Goal: Task Accomplishment & Management: Use online tool/utility

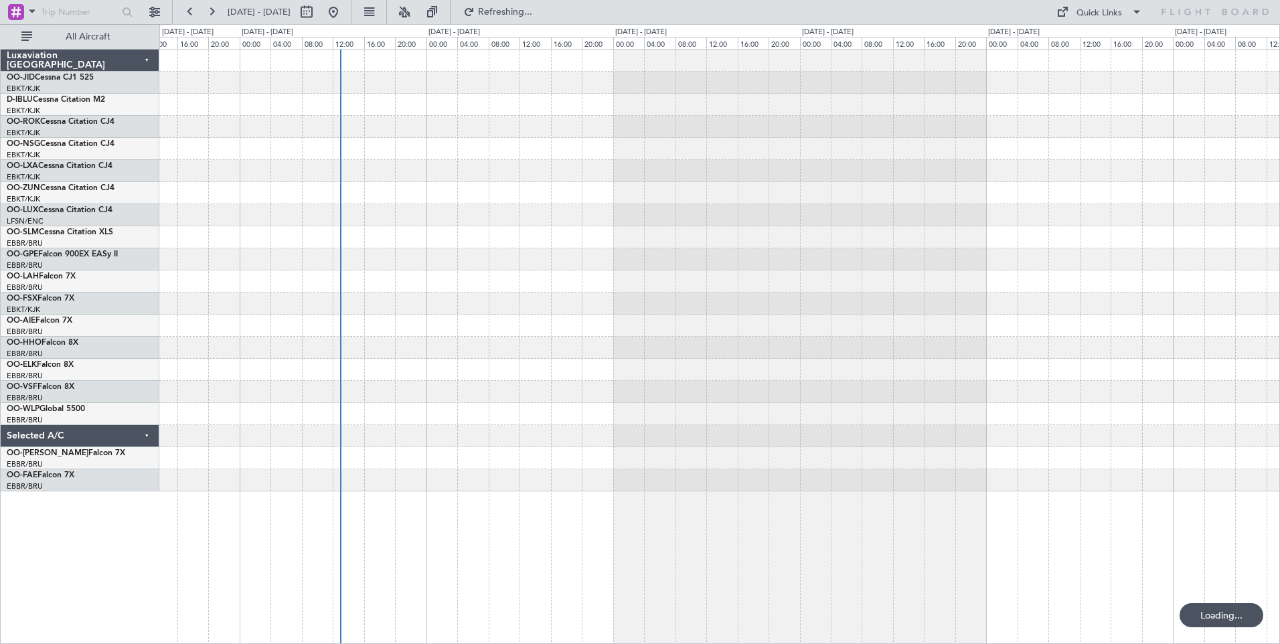
click at [578, 264] on div at bounding box center [719, 271] width 1120 height 442
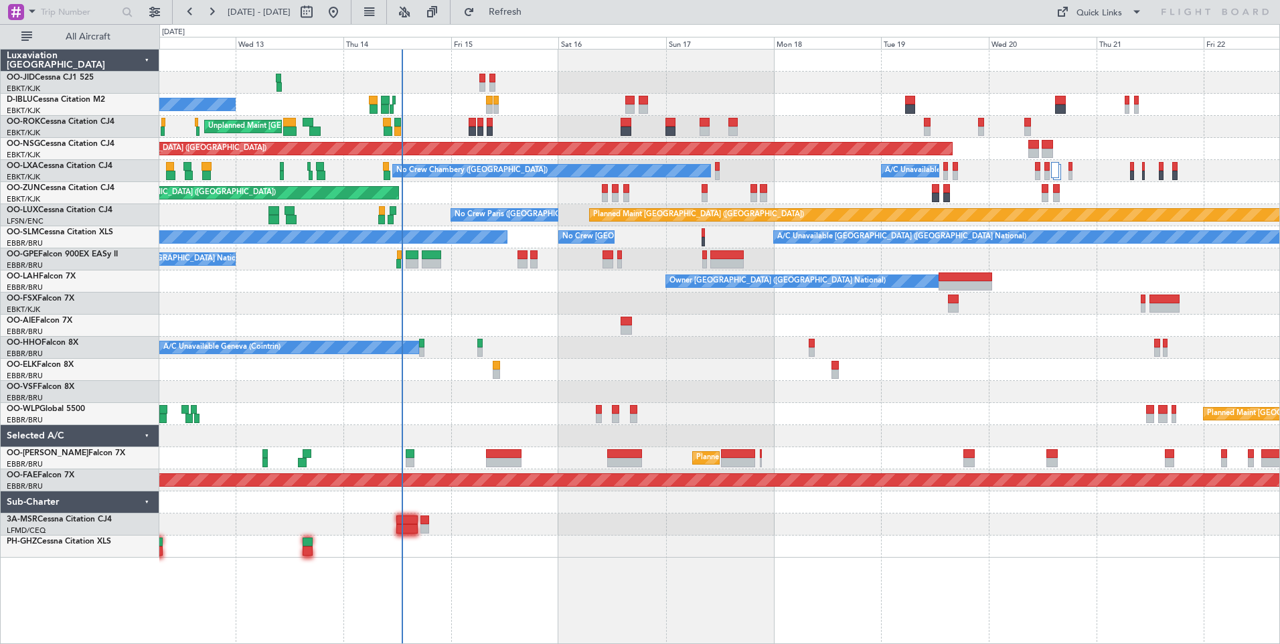
click at [516, 321] on div at bounding box center [719, 326] width 1120 height 22
click at [1028, 158] on div "Planned Maint [GEOGRAPHIC_DATA] ([GEOGRAPHIC_DATA])" at bounding box center [719, 149] width 1120 height 22
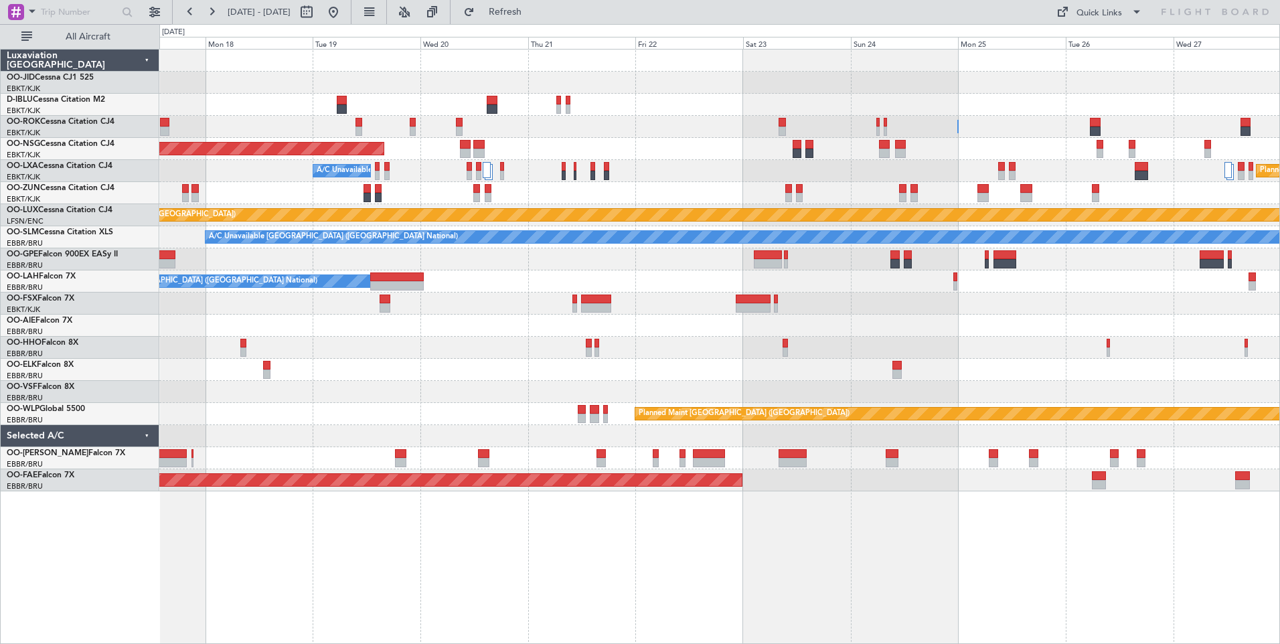
click at [1025, 161] on div "Owner [GEOGRAPHIC_DATA]-[GEOGRAPHIC_DATA] Planned Maint [GEOGRAPHIC_DATA] ([GEO…" at bounding box center [719, 271] width 1120 height 442
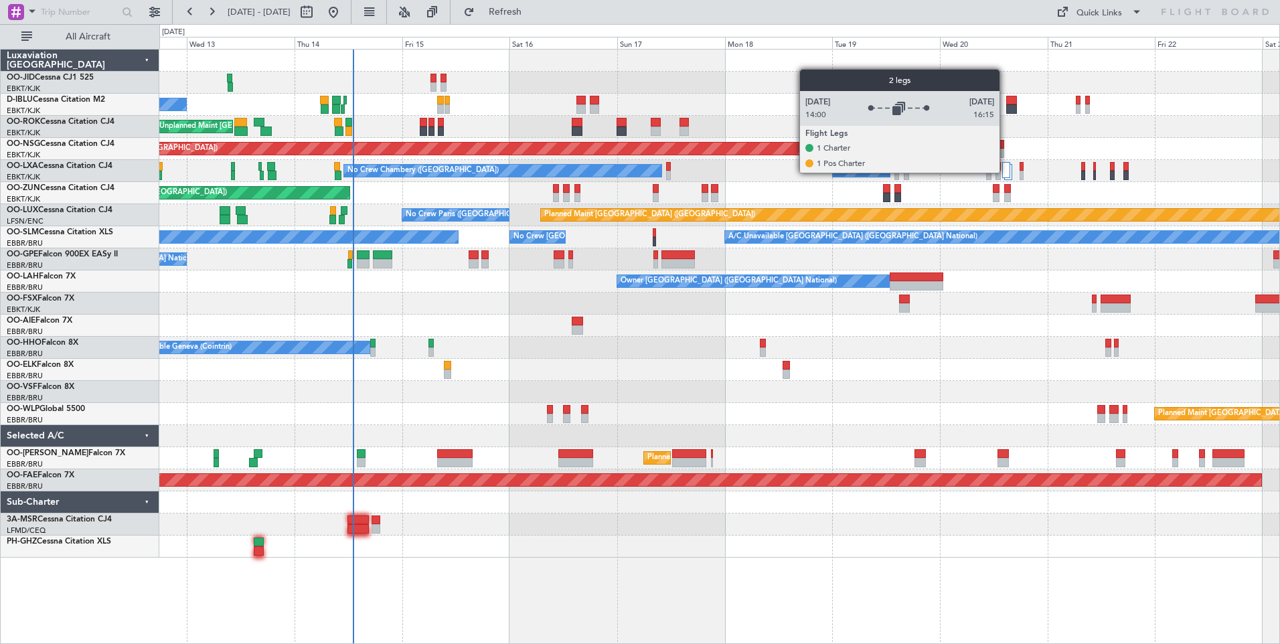
click at [1005, 172] on div at bounding box center [1006, 170] width 9 height 16
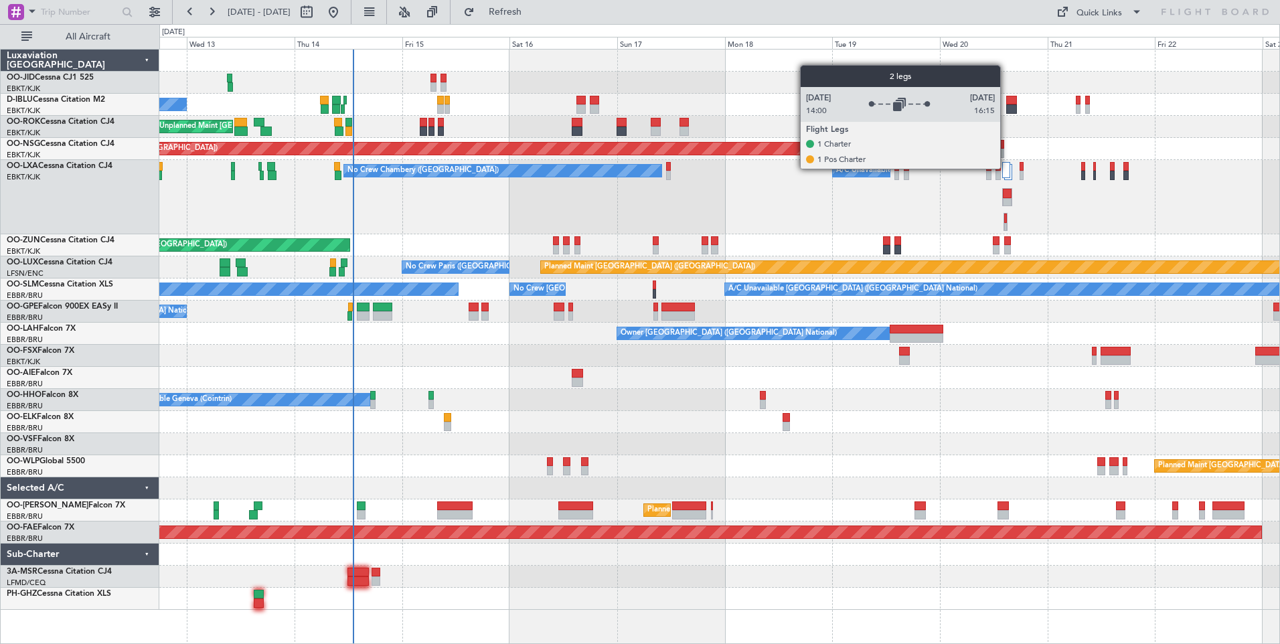
click at [1006, 168] on div at bounding box center [1006, 170] width 9 height 16
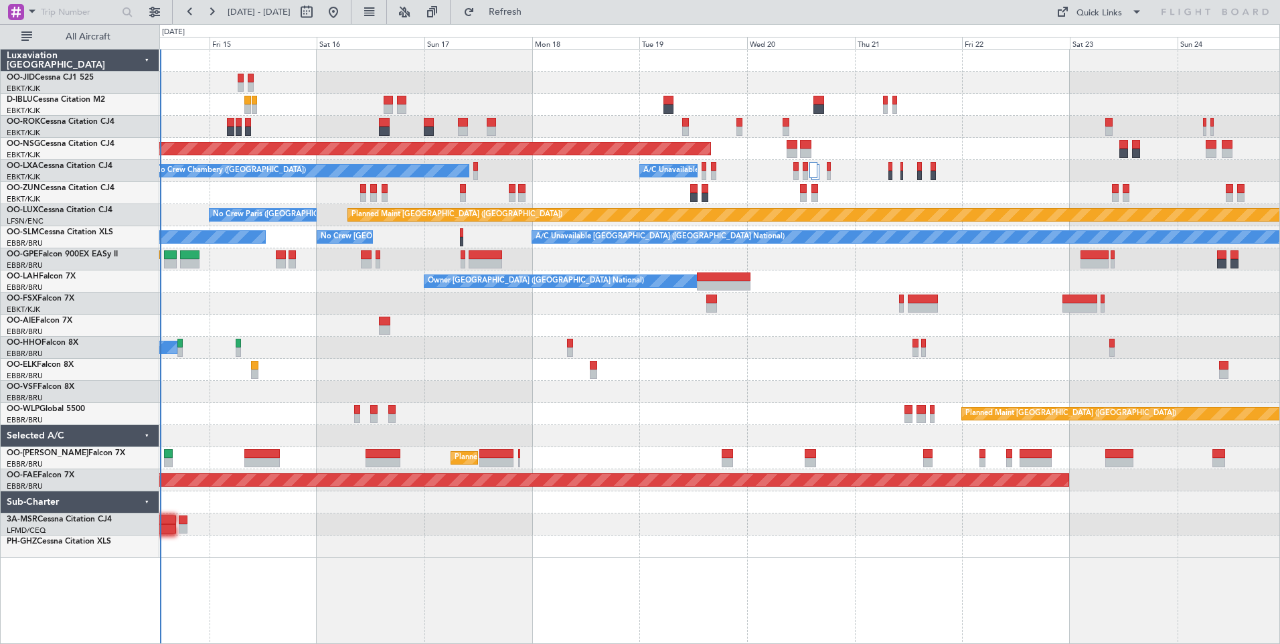
click at [487, 558] on div "No Crew [GEOGRAPHIC_DATA] ([GEOGRAPHIC_DATA] National) Unplanned Maint [GEOGRAP…" at bounding box center [719, 346] width 1121 height 595
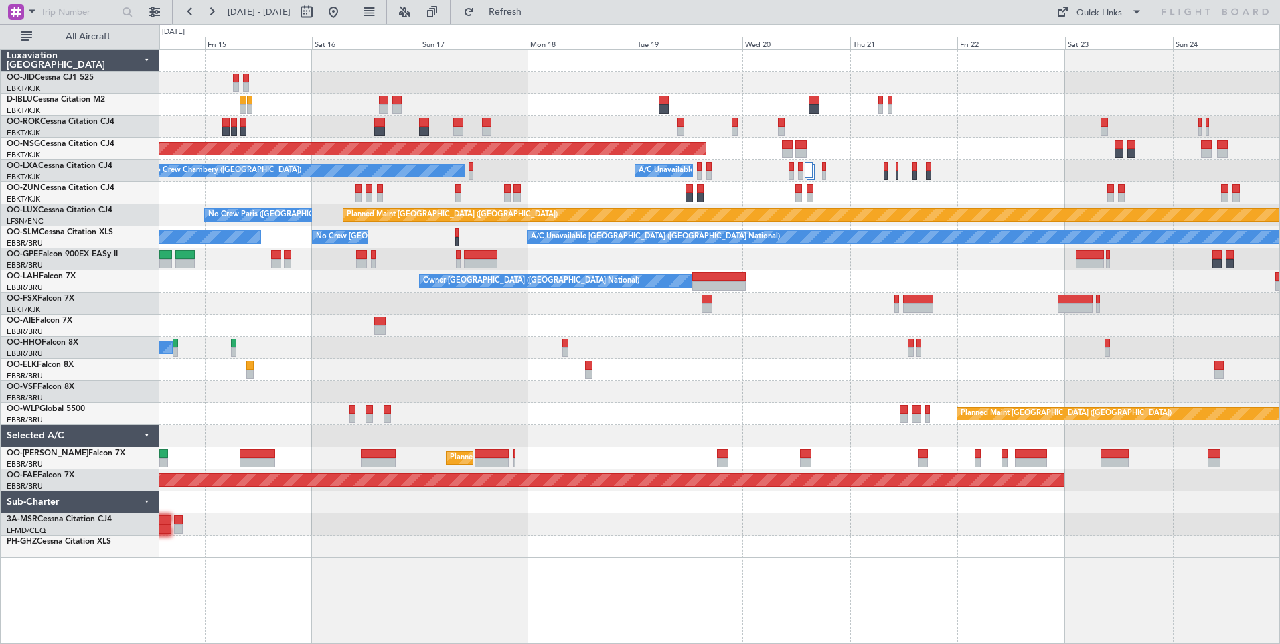
click at [532, 570] on div "No Crew [GEOGRAPHIC_DATA] ([GEOGRAPHIC_DATA] National) Owner [GEOGRAPHIC_DATA]-…" at bounding box center [719, 346] width 1121 height 595
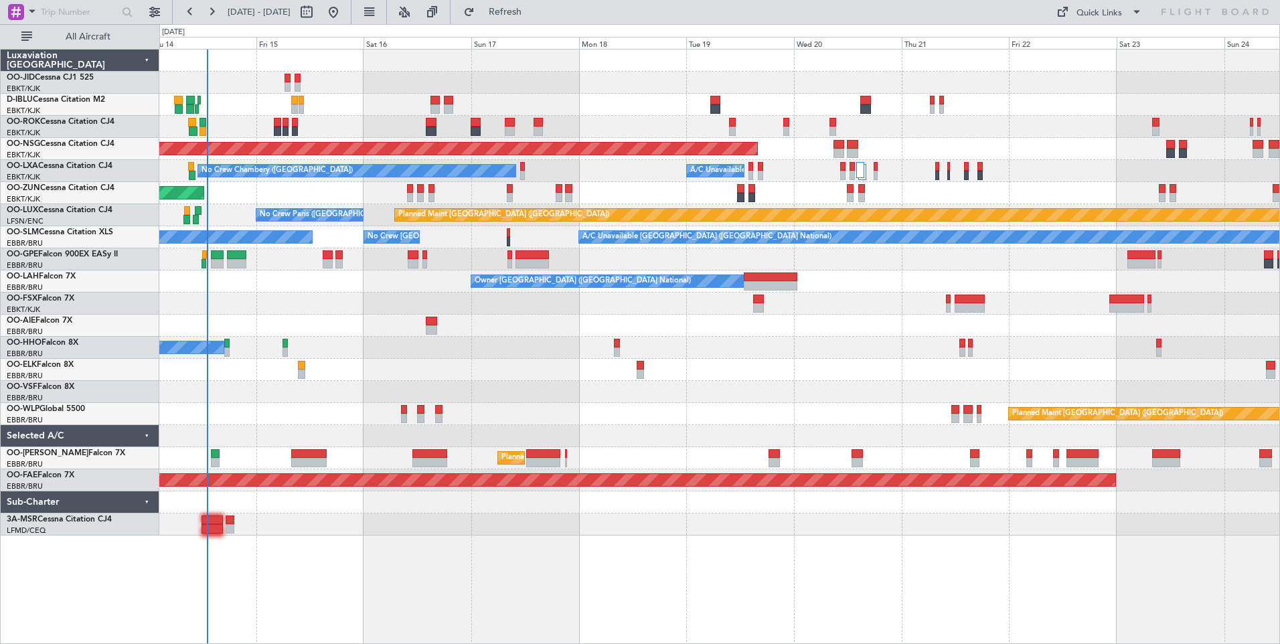
click at [319, 283] on div "No Crew [GEOGRAPHIC_DATA] ([GEOGRAPHIC_DATA] National) Unplanned Maint [GEOGRAP…" at bounding box center [719, 293] width 1120 height 486
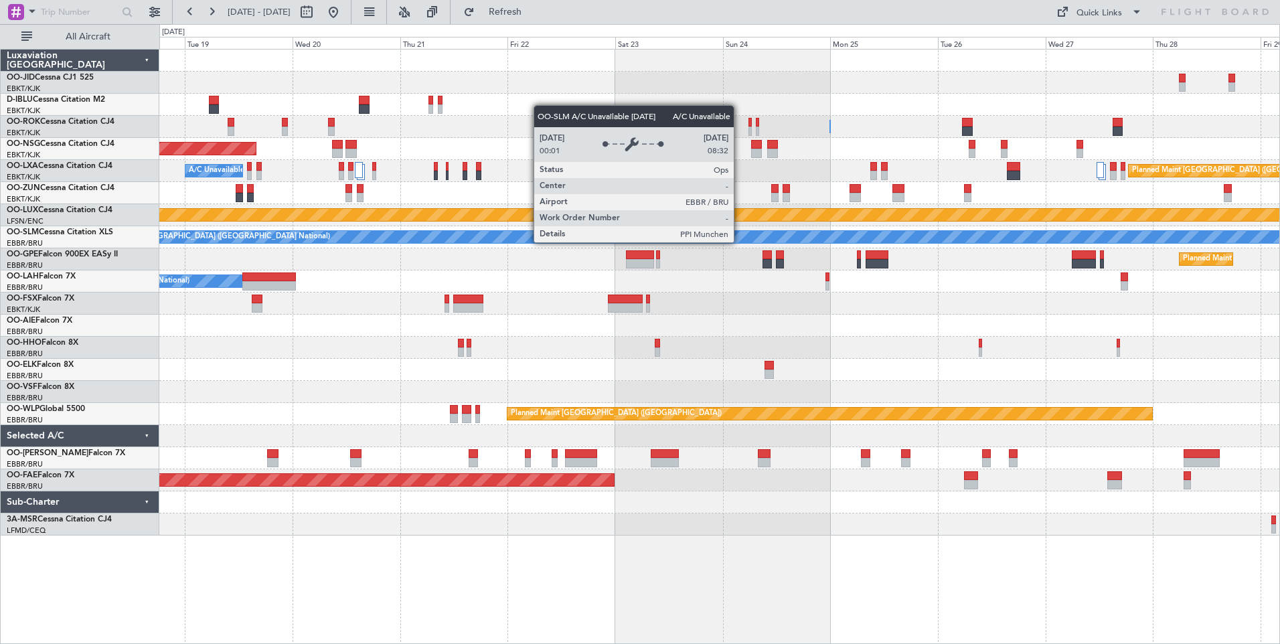
click at [626, 268] on div "Owner [GEOGRAPHIC_DATA]-[GEOGRAPHIC_DATA] Planned Maint [GEOGRAPHIC_DATA] ([GEO…" at bounding box center [719, 293] width 1120 height 486
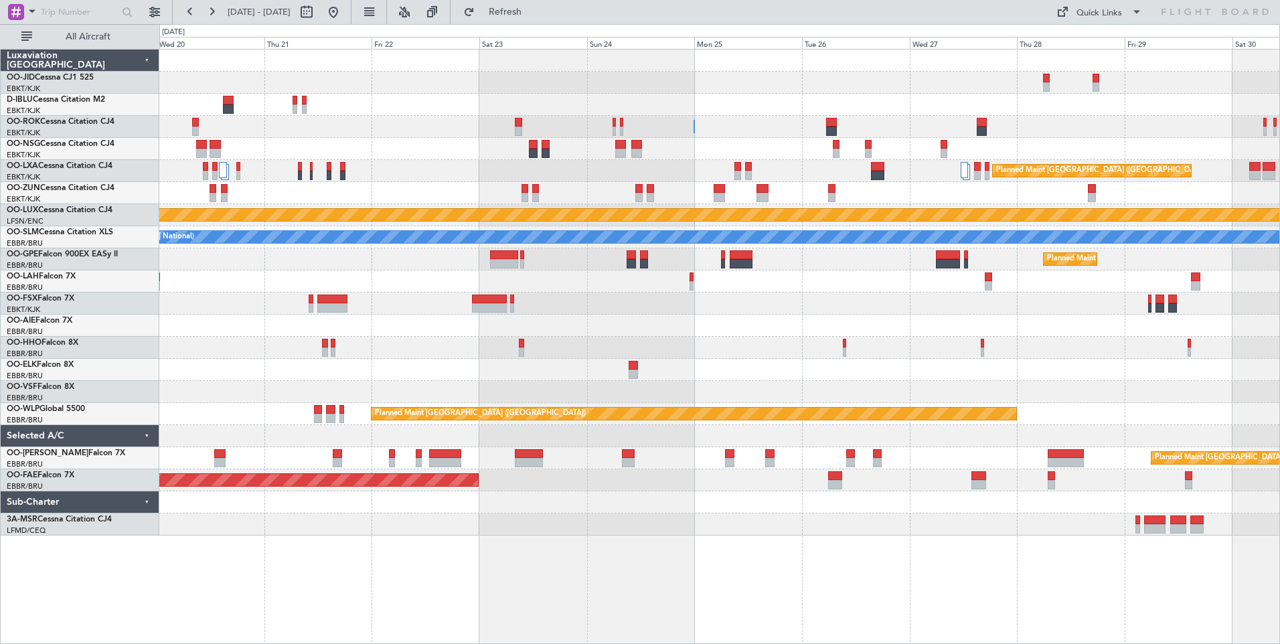
click at [570, 285] on div "Planned Maint Kortrijk-[GEOGRAPHIC_DATA] Owner [GEOGRAPHIC_DATA]-[GEOGRAPHIC_DA…" at bounding box center [719, 293] width 1120 height 486
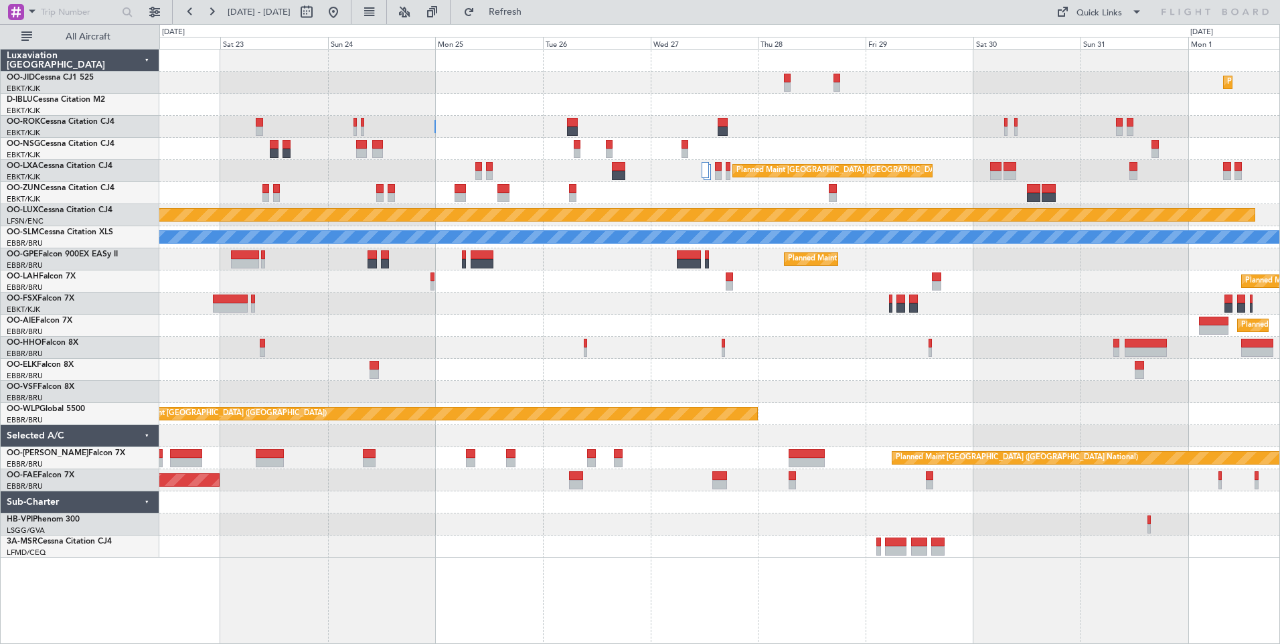
click at [1152, 226] on div "Planned Maint Kortrijk-[GEOGRAPHIC_DATA] Owner [GEOGRAPHIC_DATA]-[GEOGRAPHIC_DA…" at bounding box center [719, 304] width 1120 height 508
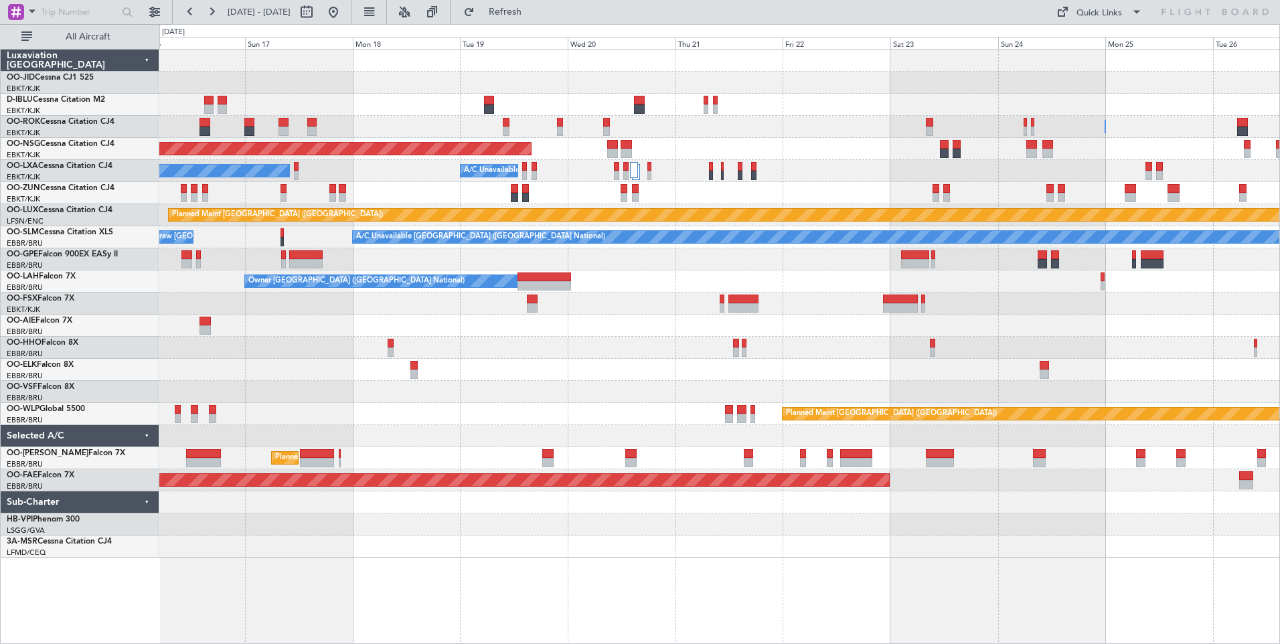
click at [1008, 266] on div "Owner [GEOGRAPHIC_DATA]-[GEOGRAPHIC_DATA] Planned Maint [GEOGRAPHIC_DATA] ([GEO…" at bounding box center [719, 304] width 1120 height 508
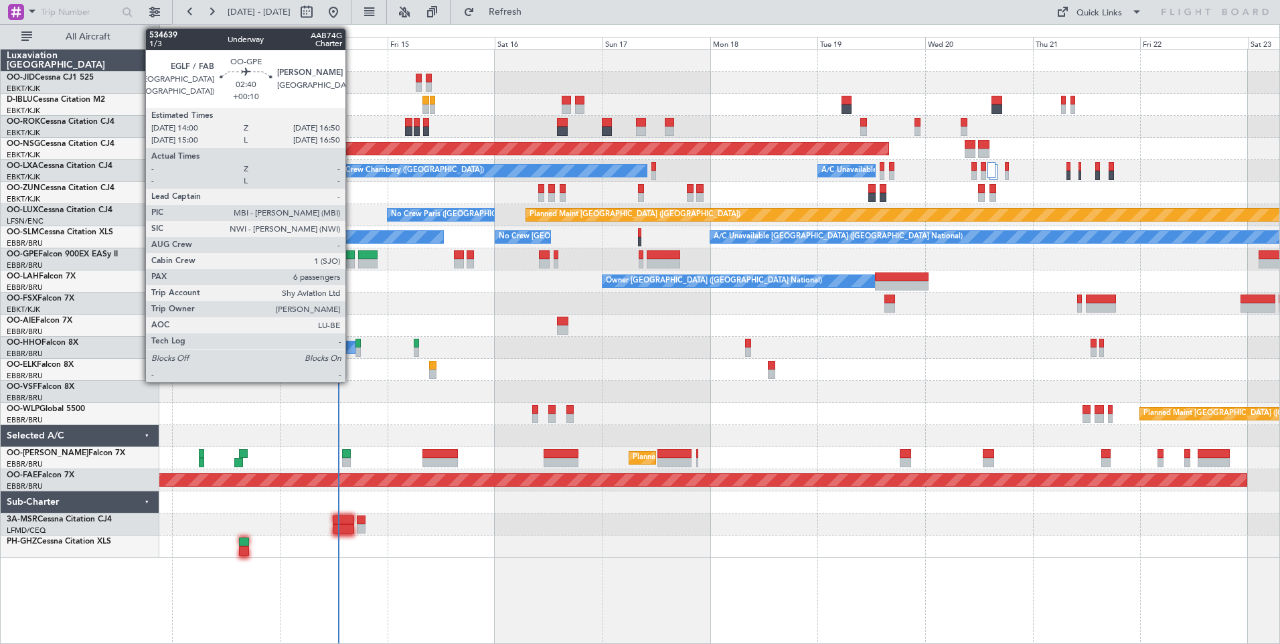
click at [351, 257] on div at bounding box center [348, 254] width 13 height 9
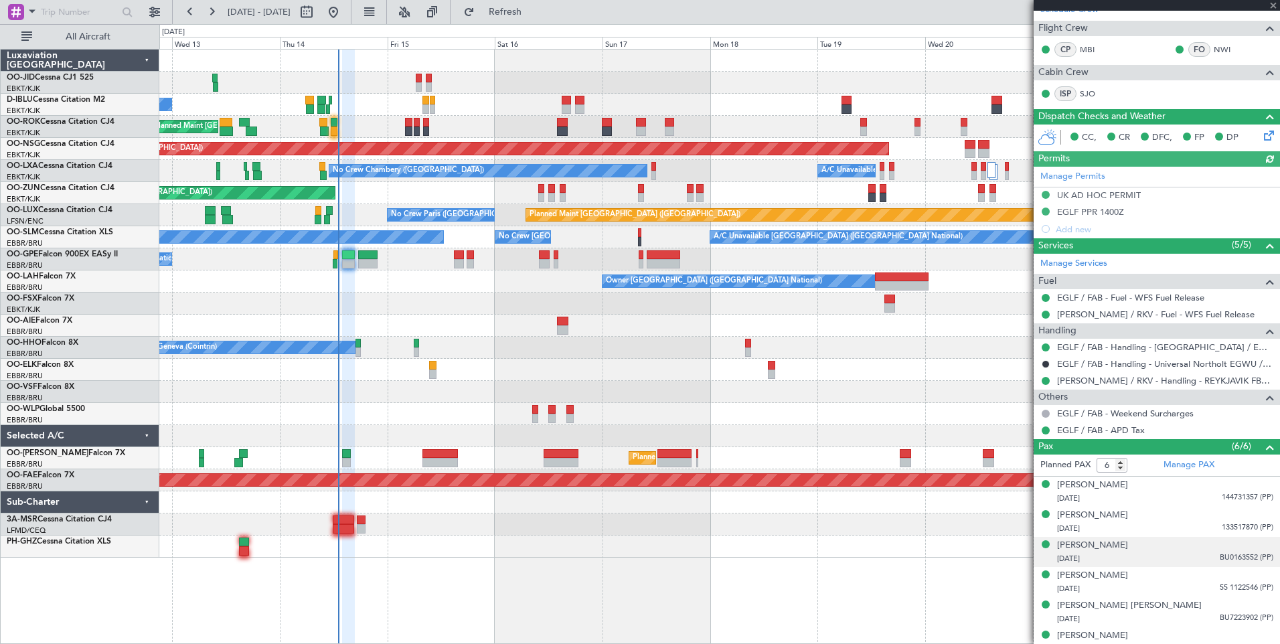
scroll to position [242, 0]
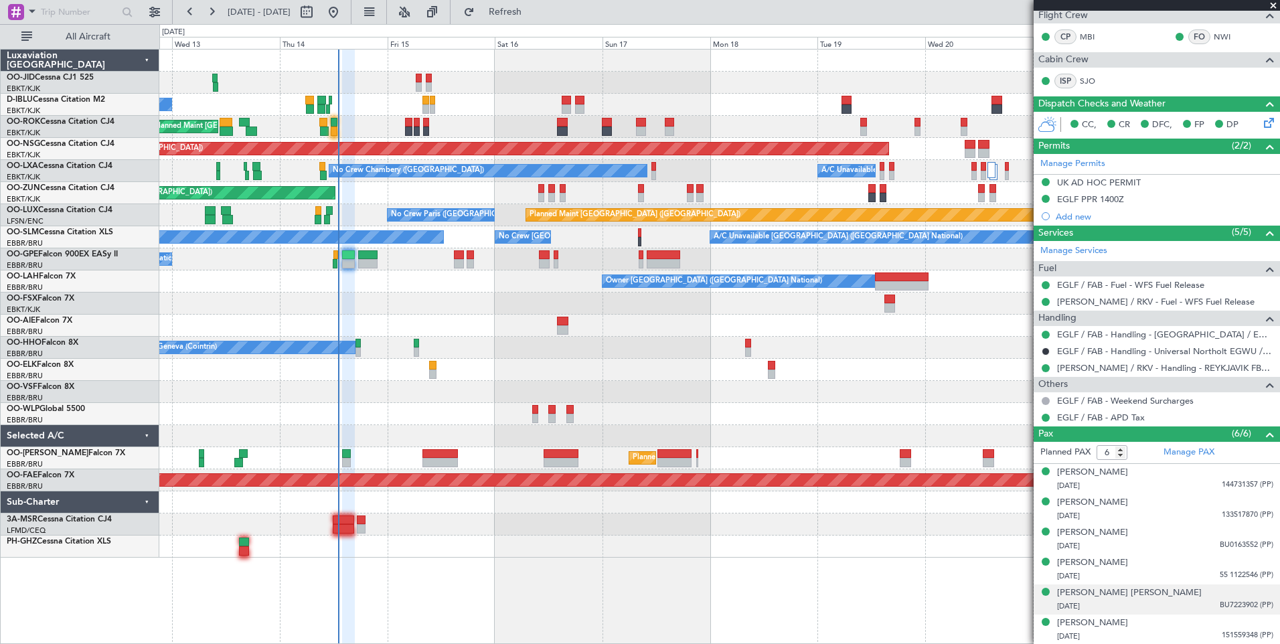
click at [1182, 603] on div "[DATE] BU7223902 (PP)" at bounding box center [1165, 606] width 216 height 13
click at [1173, 561] on div "[PERSON_NAME] [DATE] 55 1122546 (PP)" at bounding box center [1165, 569] width 216 height 26
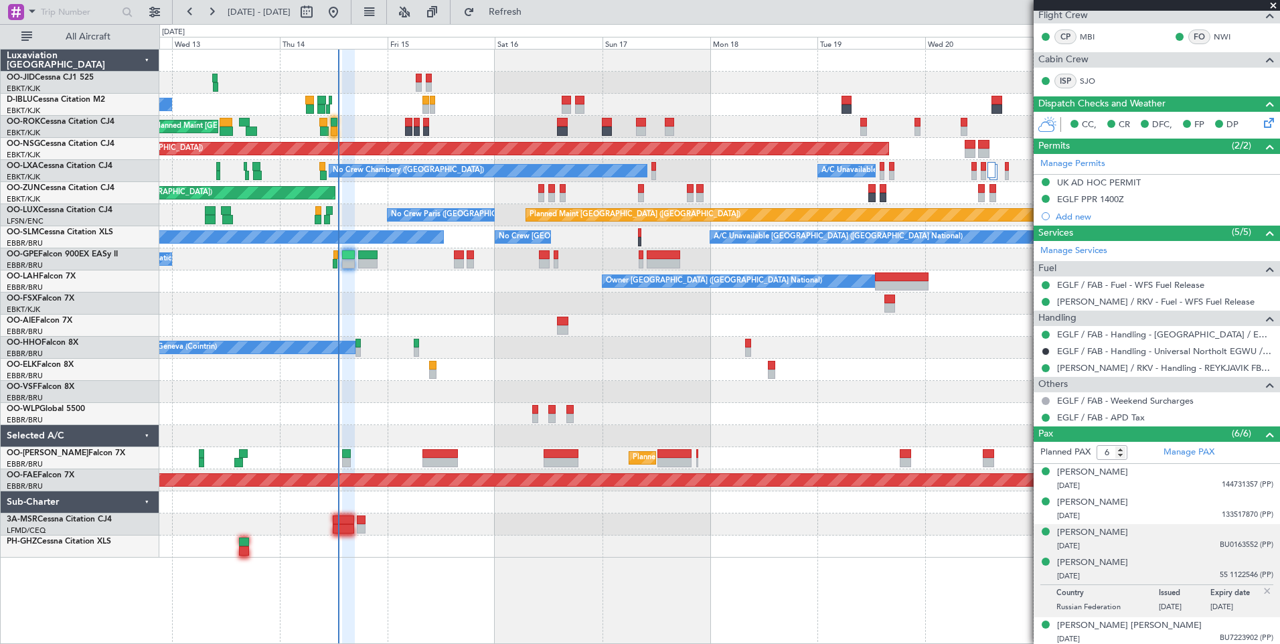
click at [1174, 551] on div "[DATE] BU0163552 (PP)" at bounding box center [1165, 546] width 216 height 13
click at [1182, 599] on div "[PERSON_NAME] [DATE] 55 1122546 (PP)" at bounding box center [1165, 602] width 216 height 26
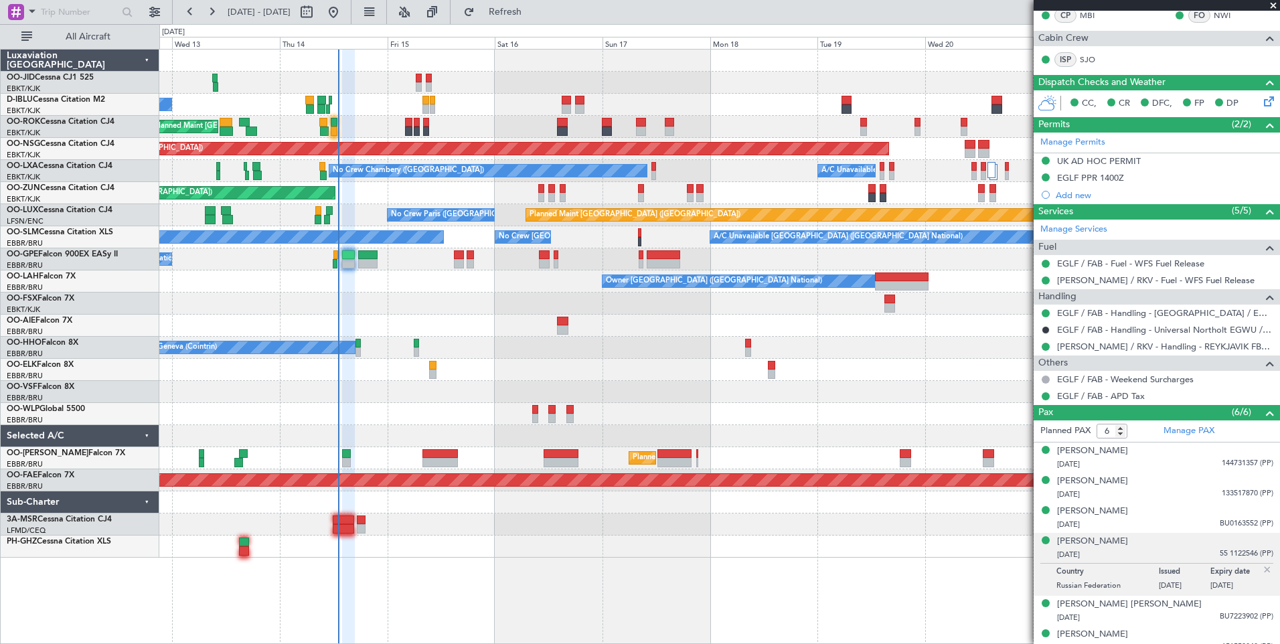
scroll to position [274, 0]
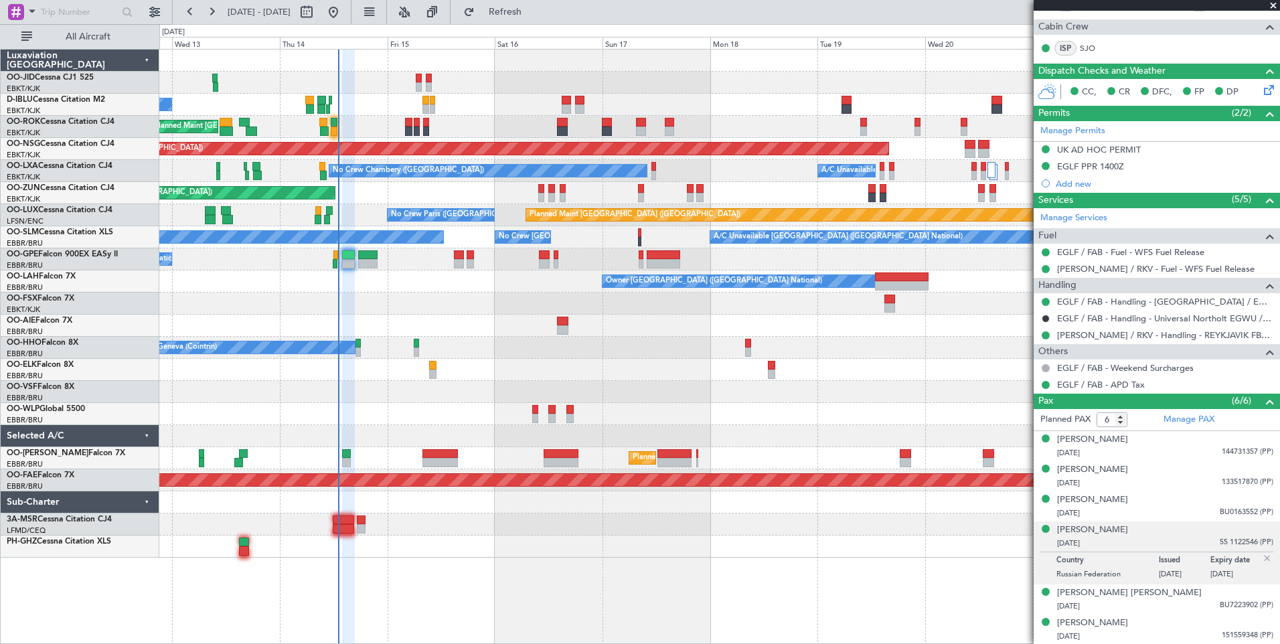
click at [351, 198] on div "Unplanned Maint [GEOGRAPHIC_DATA] ([GEOGRAPHIC_DATA])" at bounding box center [719, 193] width 1120 height 22
click at [534, 17] on span "Refresh" at bounding box center [505, 11] width 56 height 9
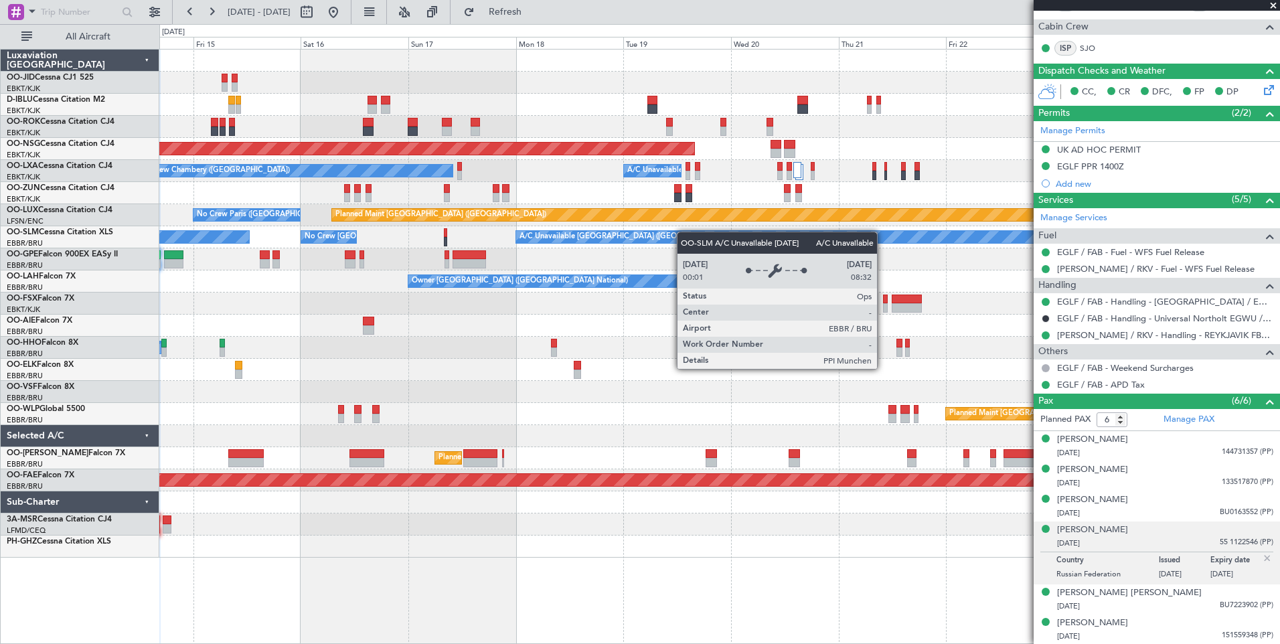
click at [641, 241] on div "No Crew [GEOGRAPHIC_DATA] ([GEOGRAPHIC_DATA] National) Owner [GEOGRAPHIC_DATA]-…" at bounding box center [719, 304] width 1120 height 508
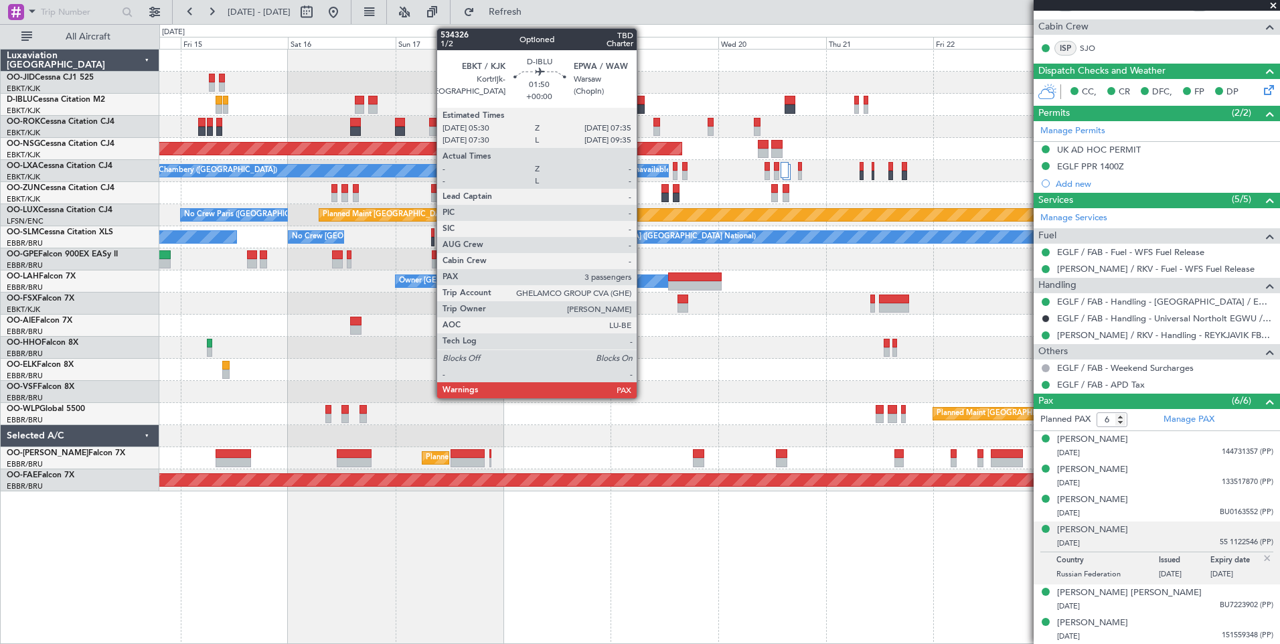
click at [643, 100] on div at bounding box center [639, 100] width 9 height 9
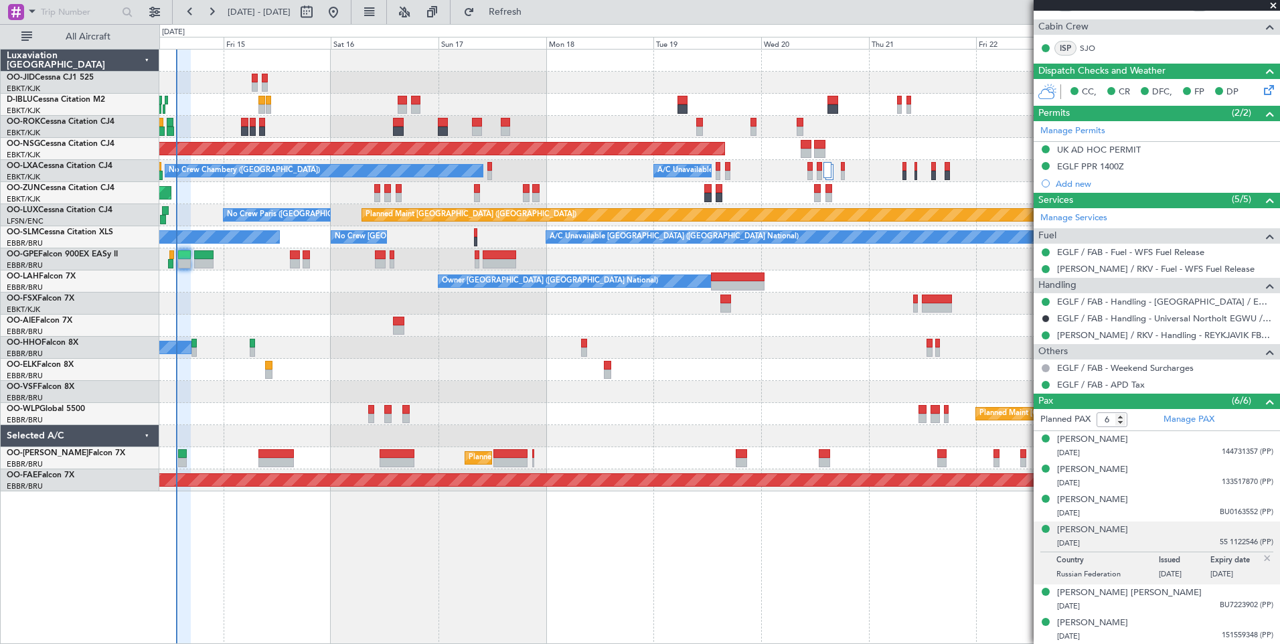
click at [269, 283] on div "No Crew [GEOGRAPHIC_DATA] ([GEOGRAPHIC_DATA] National) Unplanned Maint [GEOGRAP…" at bounding box center [719, 271] width 1120 height 442
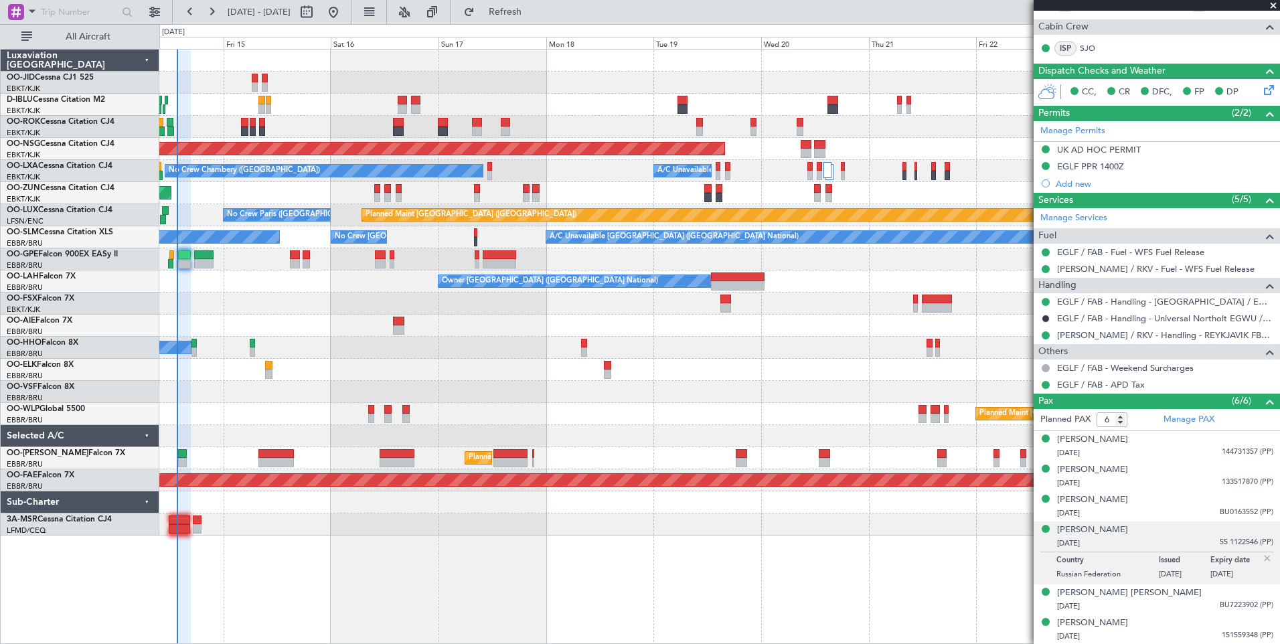
click at [401, 317] on div at bounding box center [719, 326] width 1120 height 22
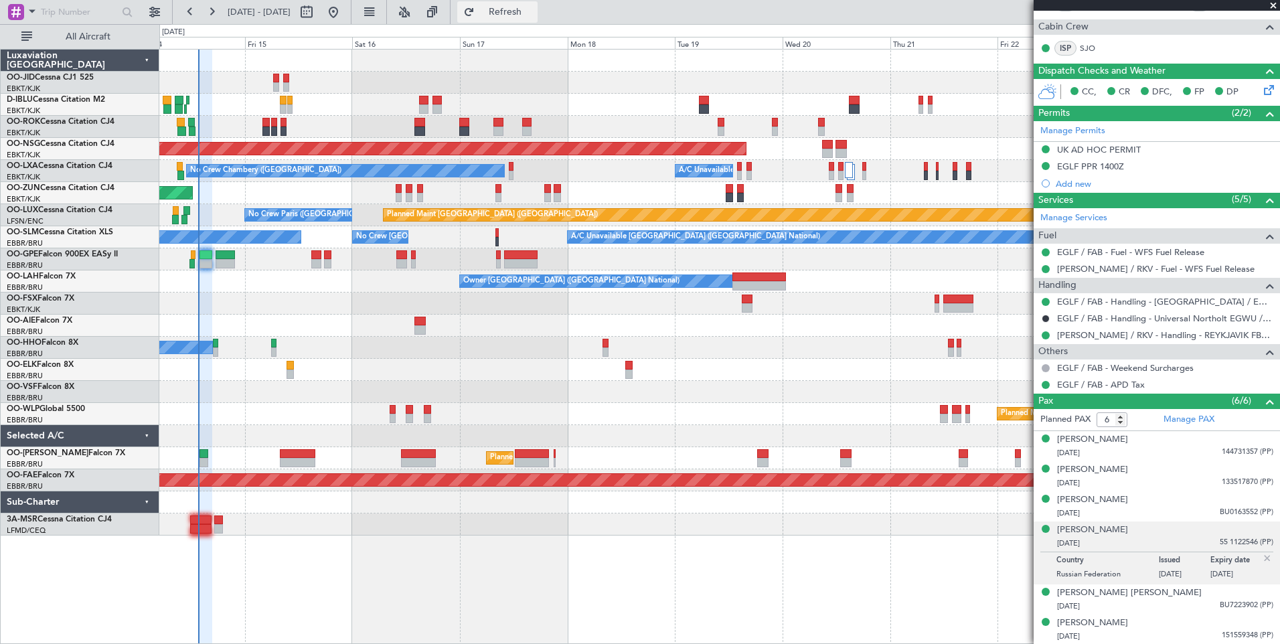
click at [518, 13] on button "Refresh" at bounding box center [497, 11] width 80 height 21
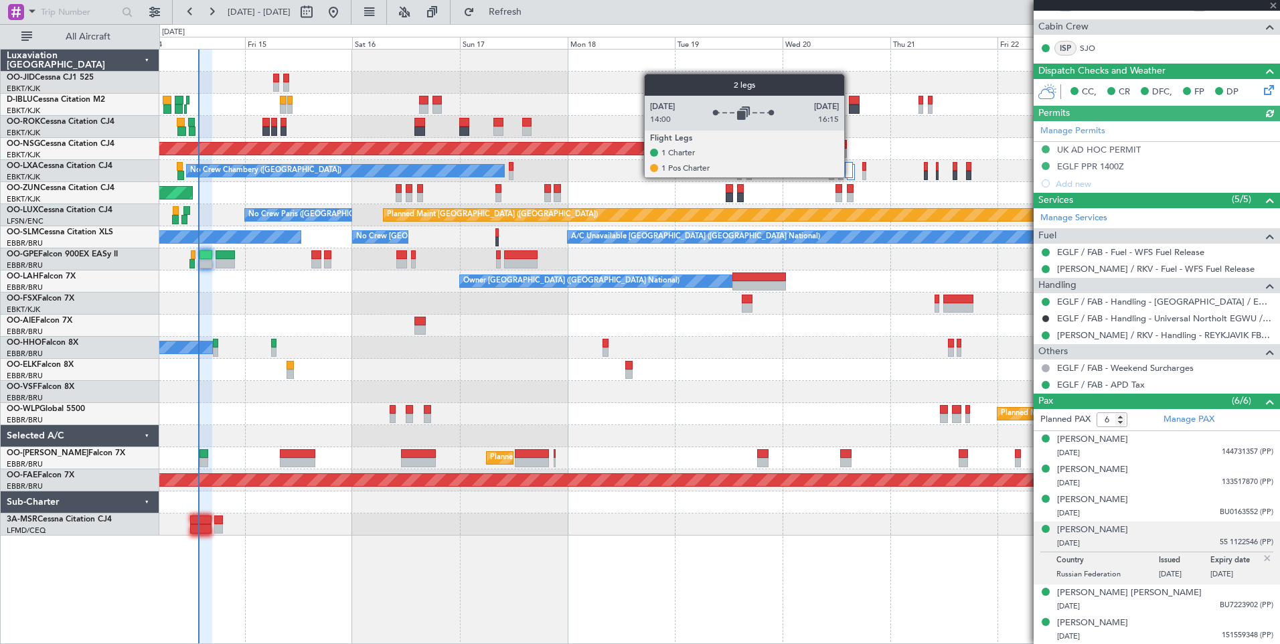
click at [850, 177] on div at bounding box center [849, 170] width 9 height 16
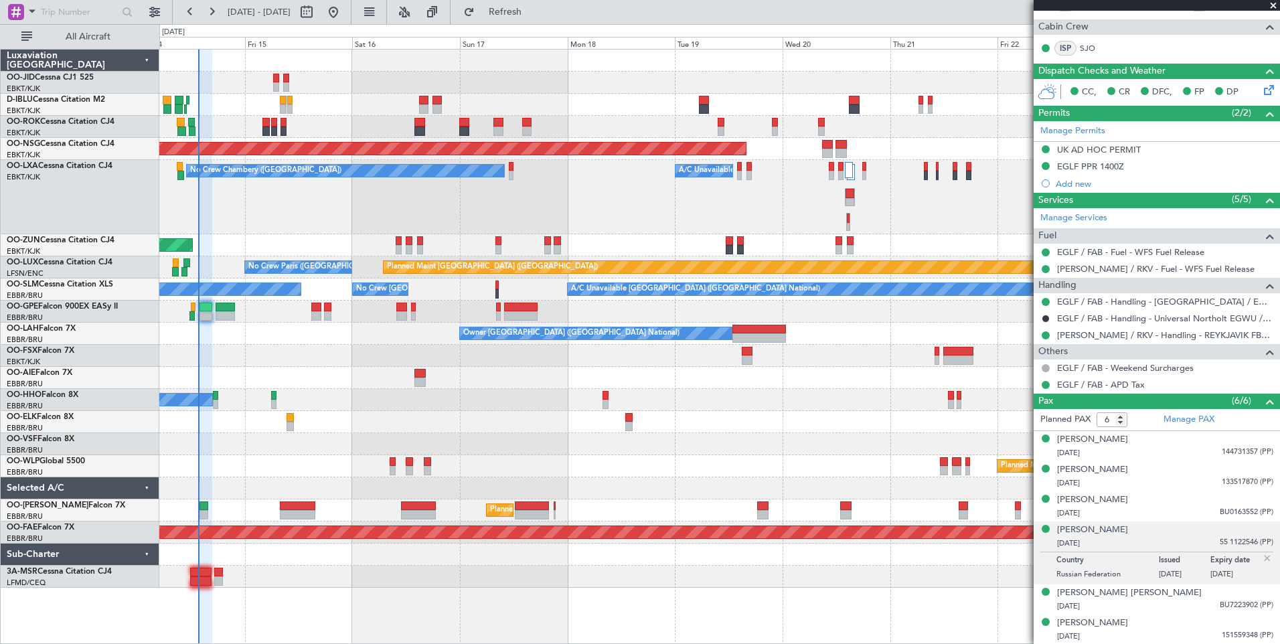
click at [535, 467] on div "Planned Maint [GEOGRAPHIC_DATA] ([GEOGRAPHIC_DATA])" at bounding box center [719, 466] width 1120 height 22
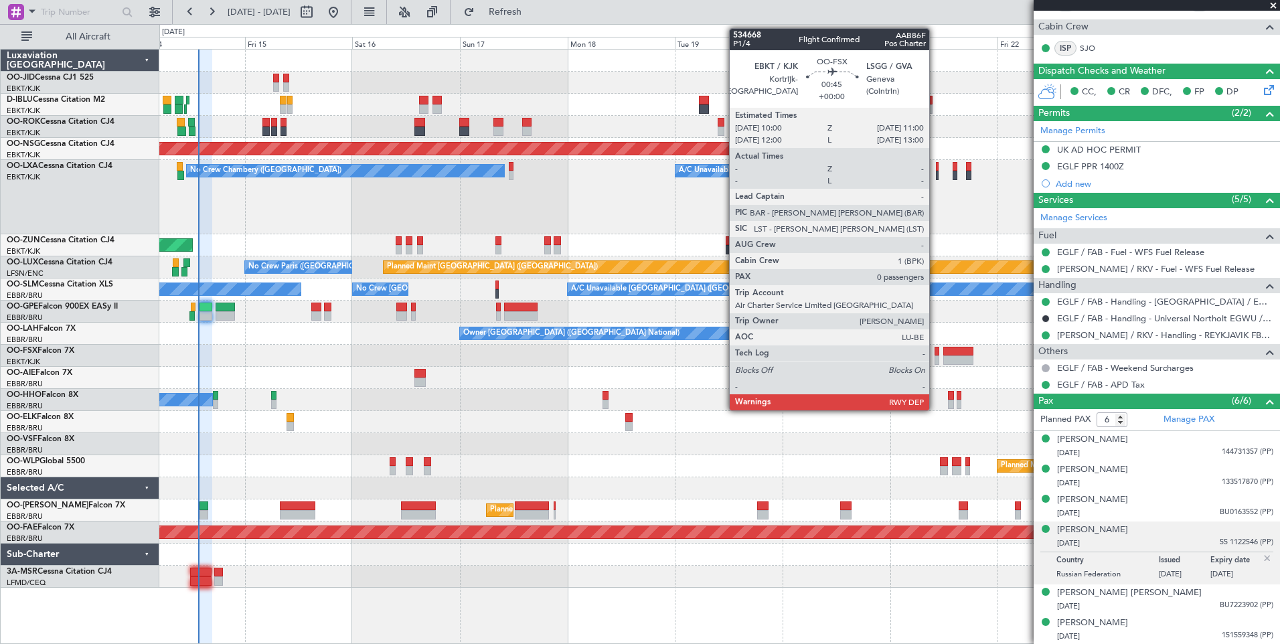
click at [935, 356] on div at bounding box center [937, 360] width 5 height 9
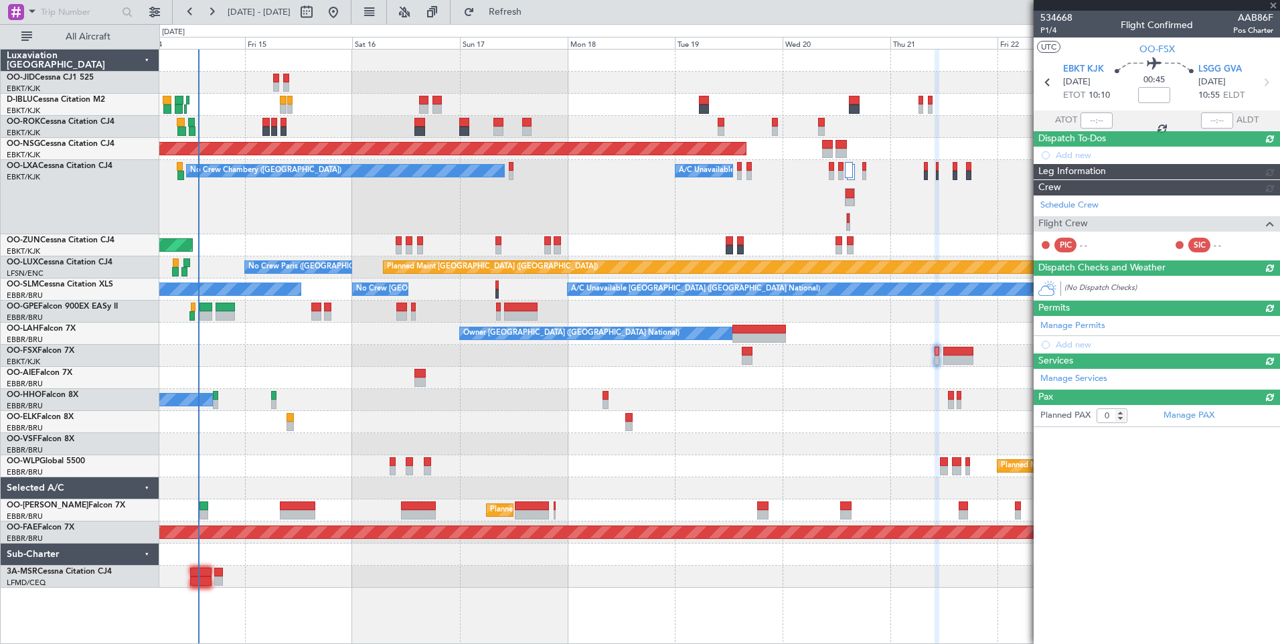
scroll to position [0, 0]
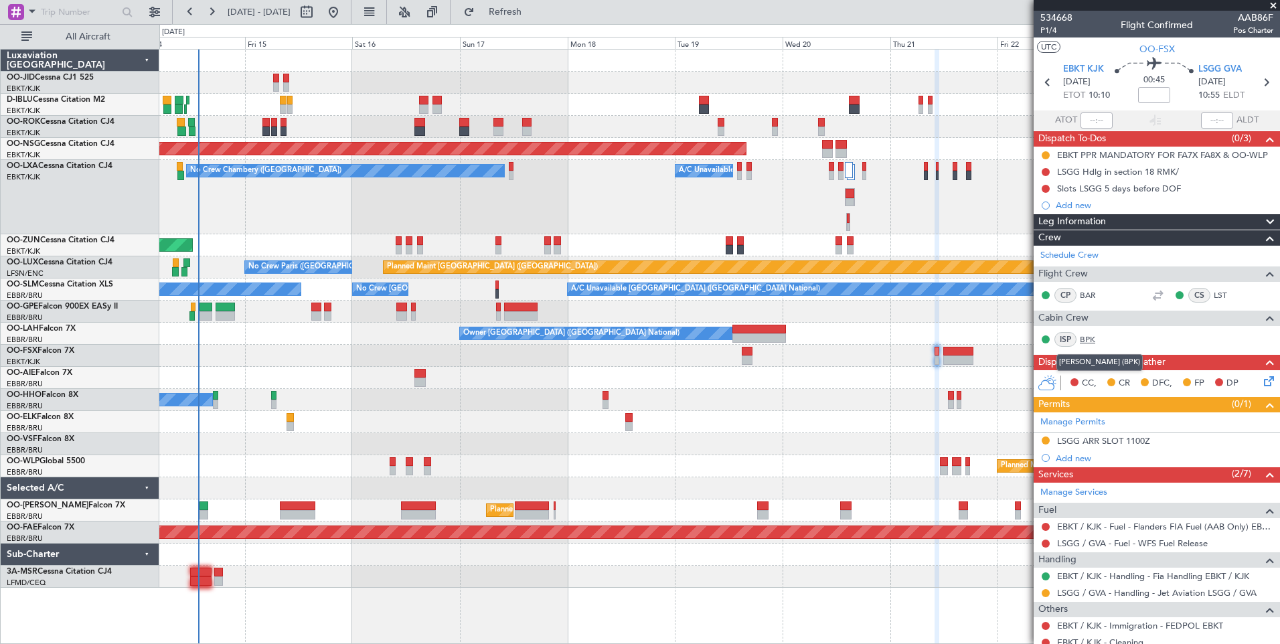
click at [1085, 333] on link "BPK" at bounding box center [1095, 339] width 30 height 12
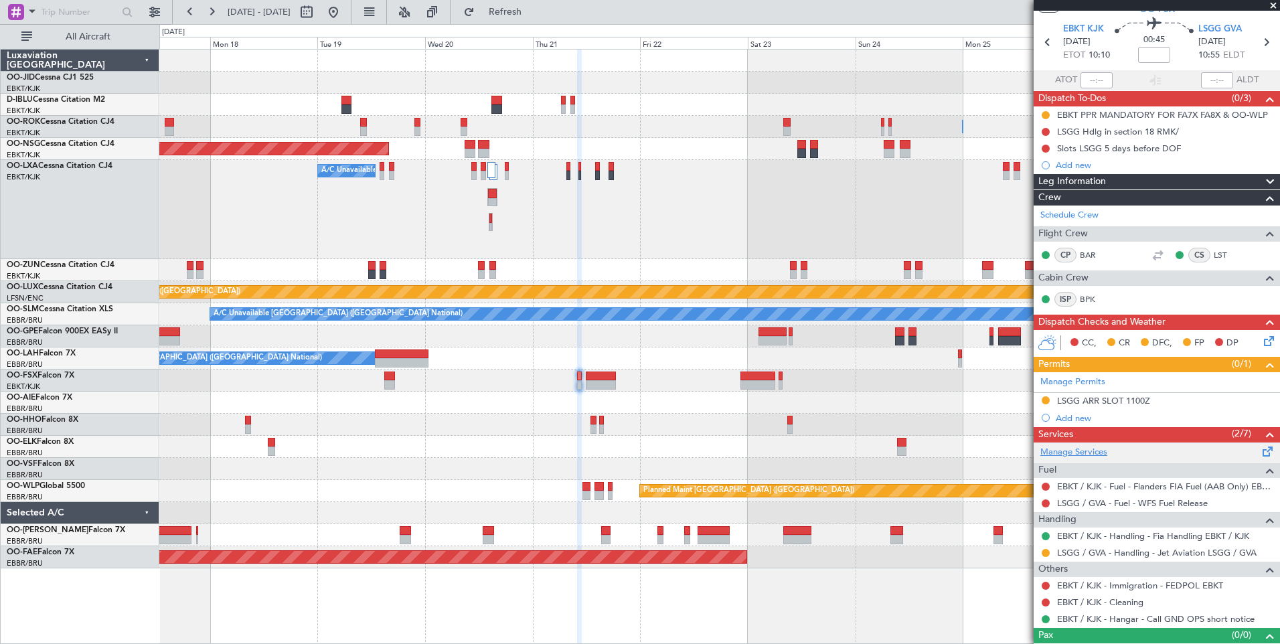
scroll to position [61, 0]
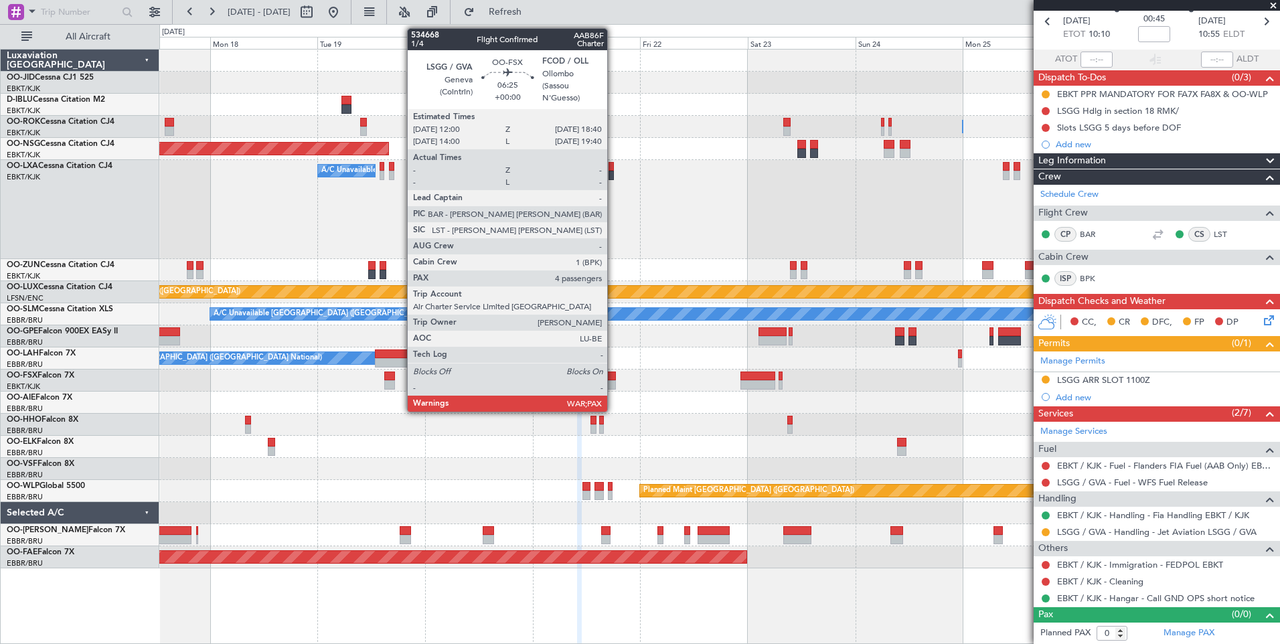
click at [613, 380] on div at bounding box center [601, 376] width 30 height 9
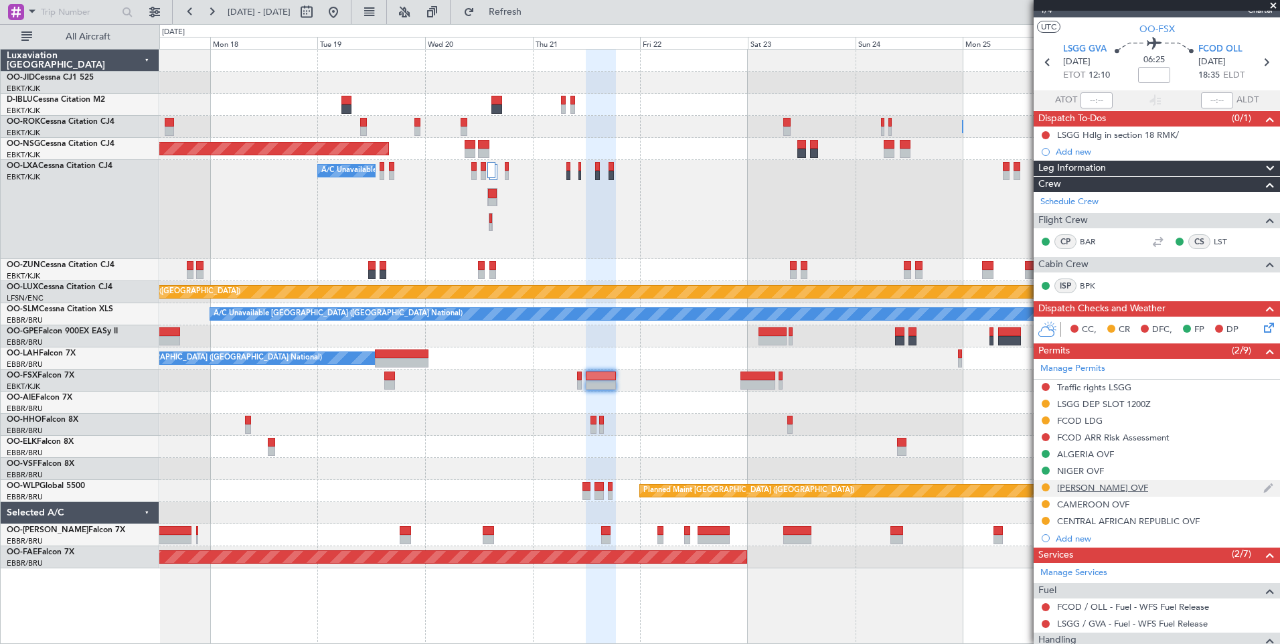
scroll to position [0, 0]
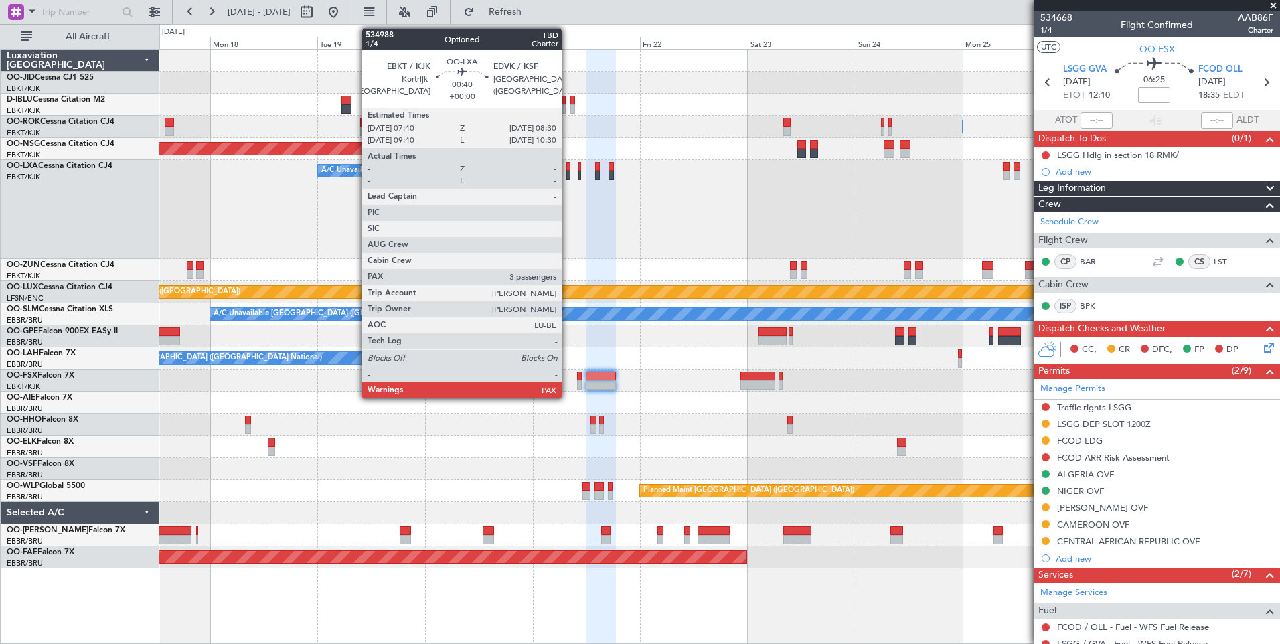
click at [568, 167] on div at bounding box center [568, 166] width 4 height 9
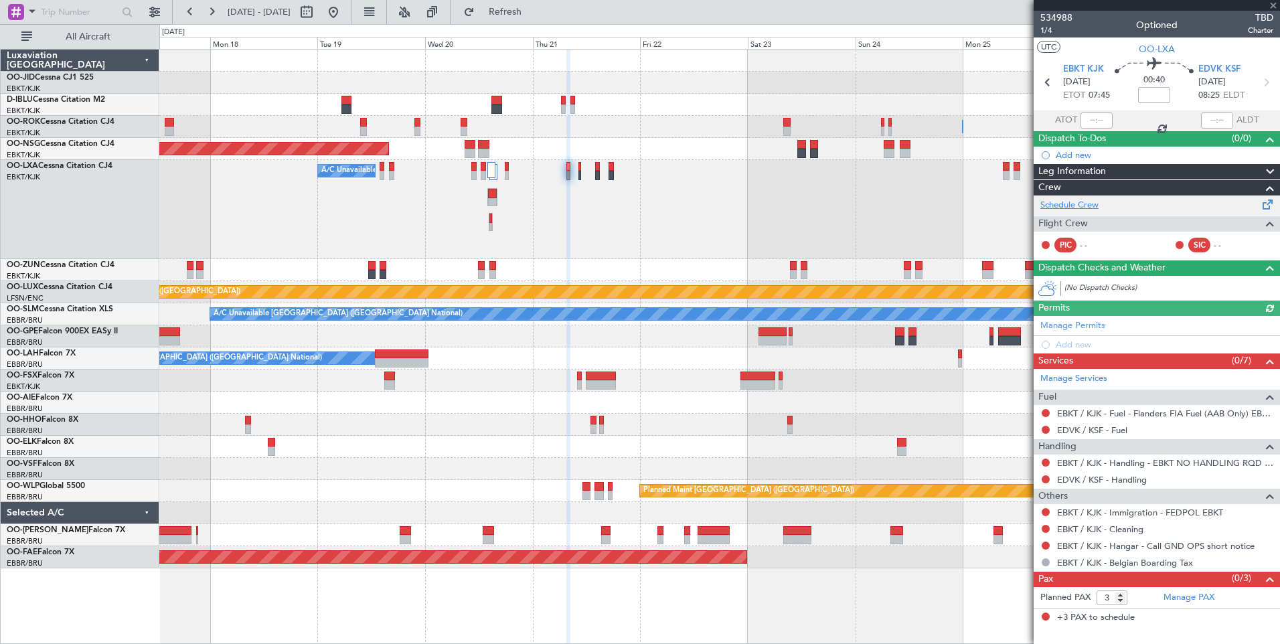
click at [1093, 202] on link "Schedule Crew" at bounding box center [1069, 205] width 58 height 13
click at [534, 9] on span "Refresh" at bounding box center [505, 11] width 56 height 9
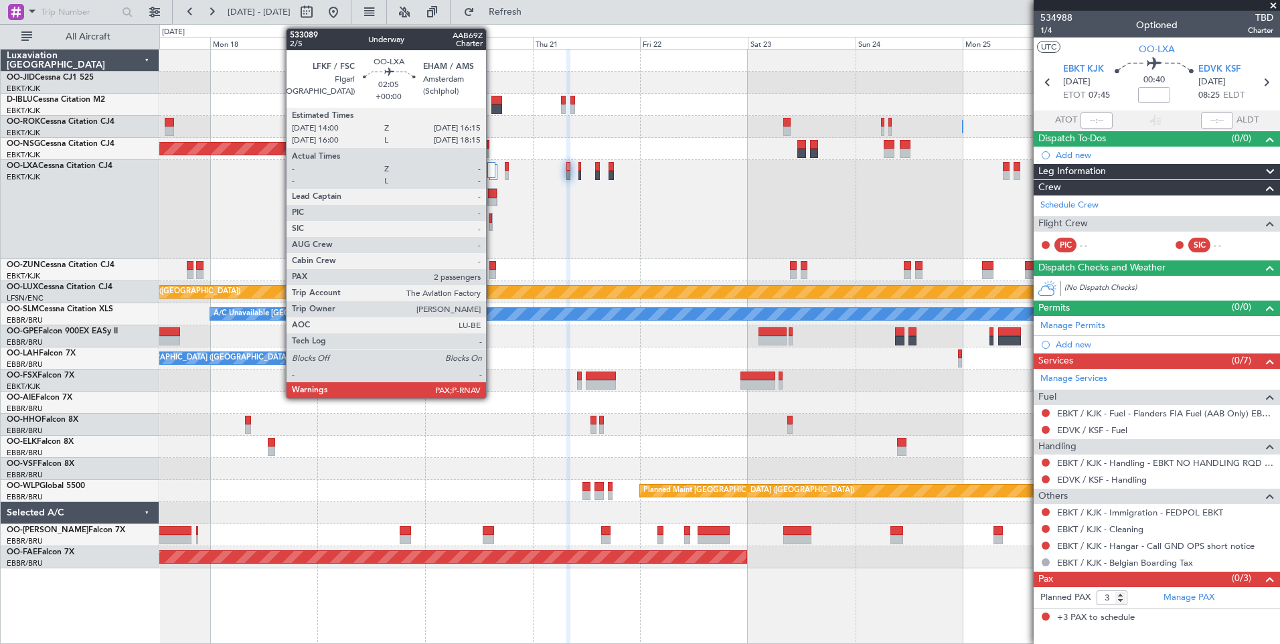
click at [492, 205] on div at bounding box center [492, 202] width 9 height 9
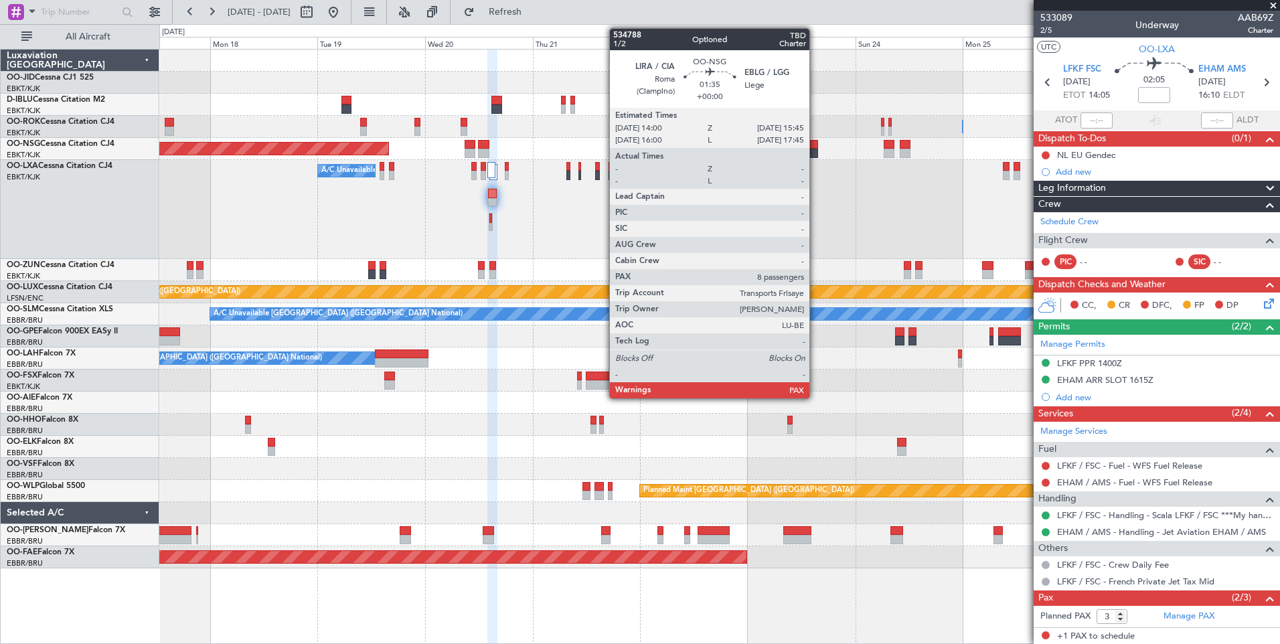
click at [815, 144] on div at bounding box center [814, 144] width 8 height 9
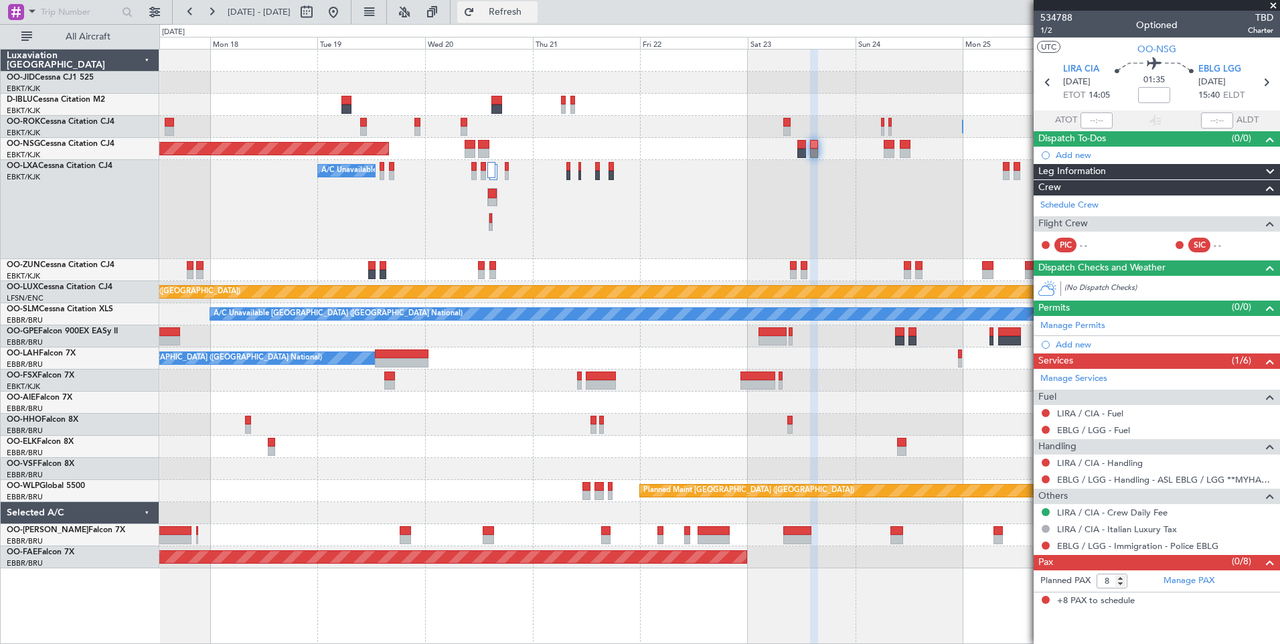
click at [538, 3] on button "Refresh" at bounding box center [497, 11] width 80 height 21
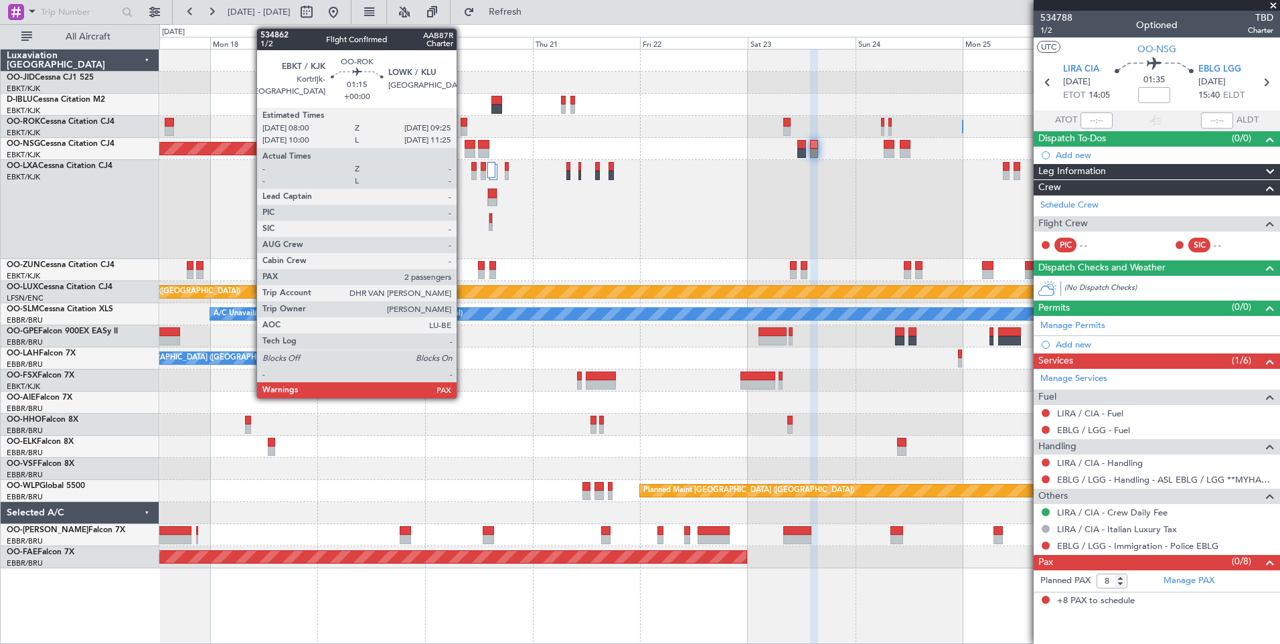
click at [463, 119] on div at bounding box center [464, 122] width 7 height 9
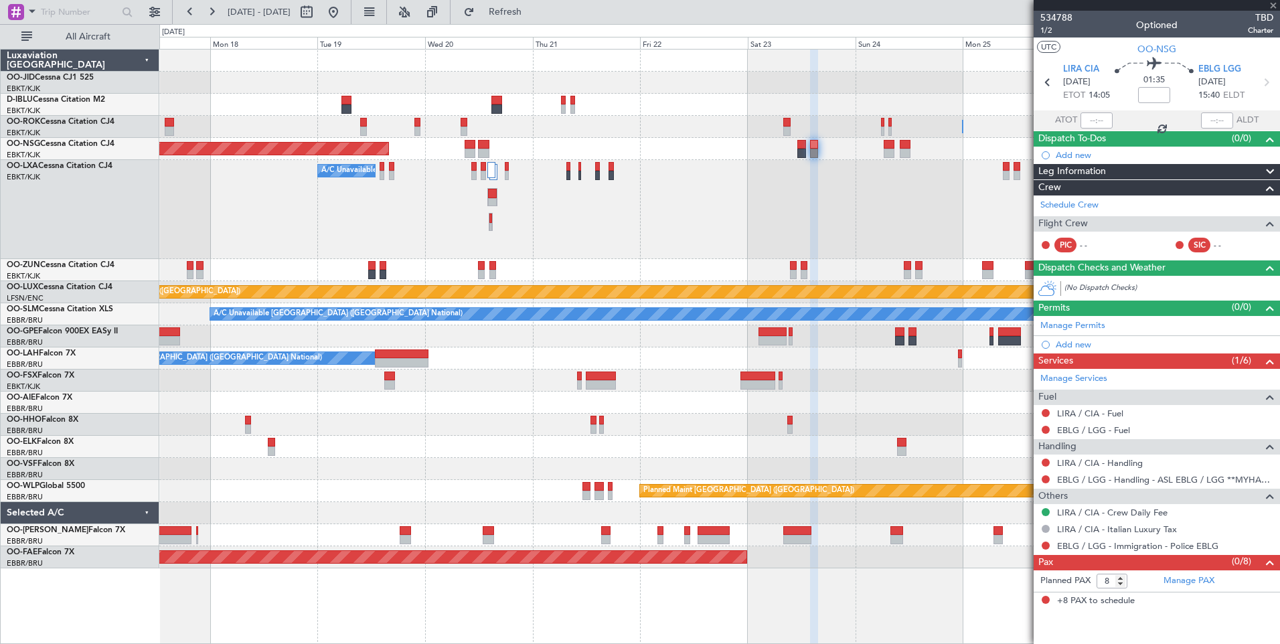
type input "2"
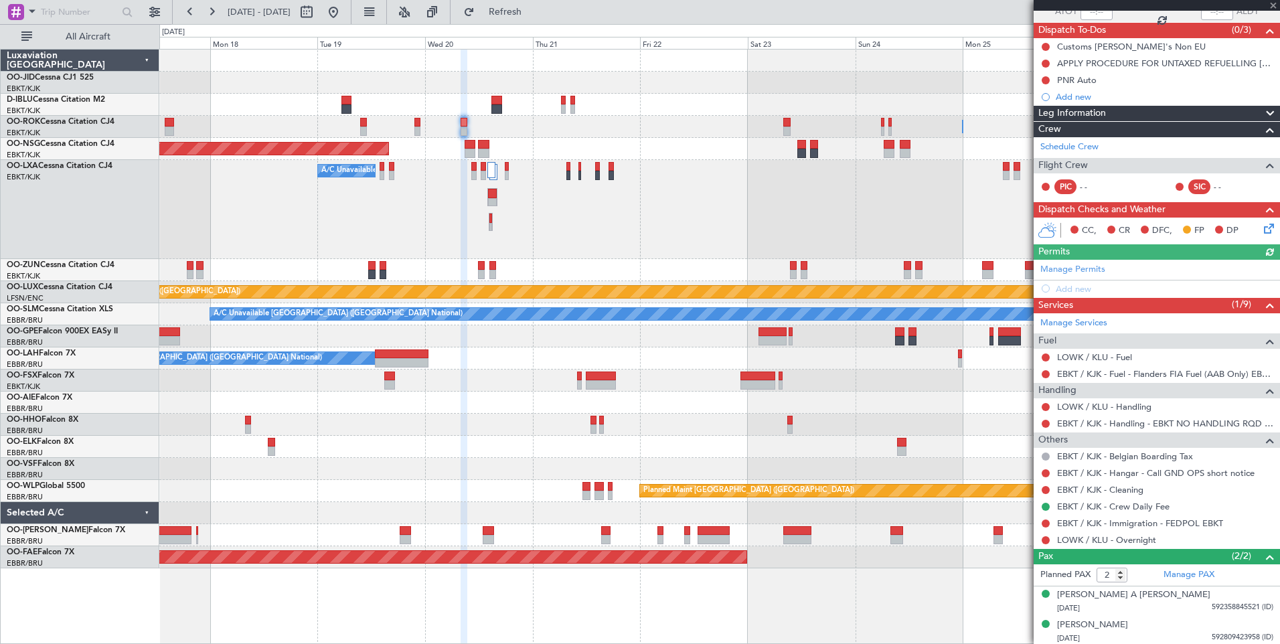
scroll to position [110, 0]
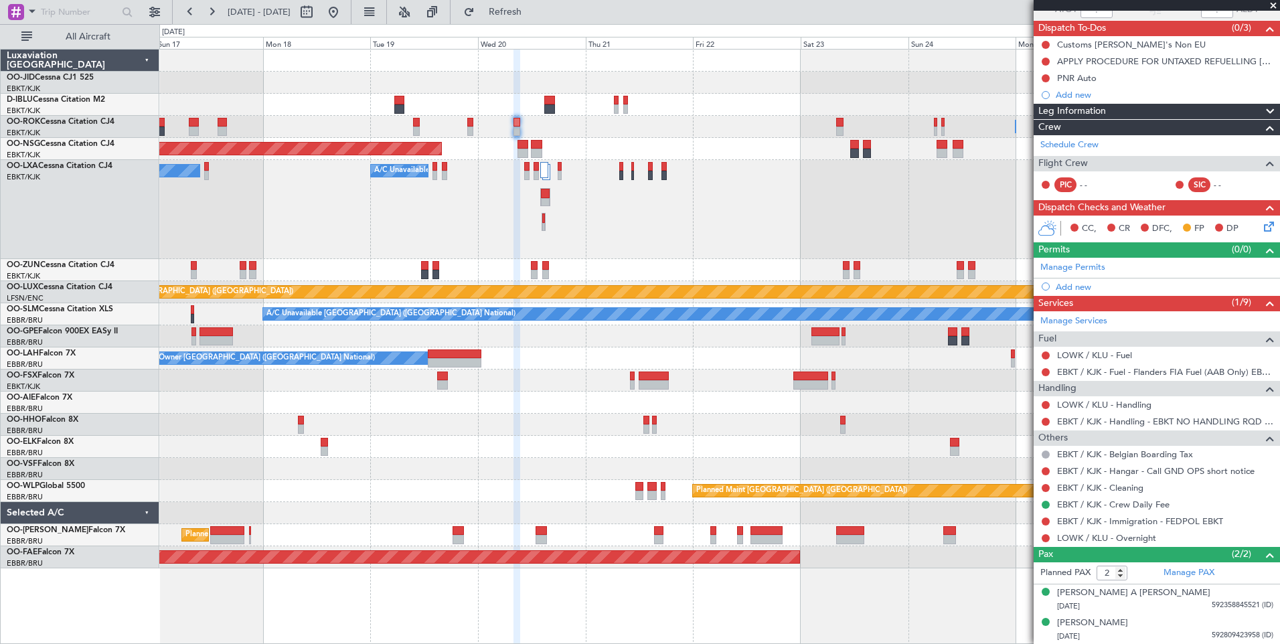
click at [754, 409] on div at bounding box center [719, 403] width 1120 height 22
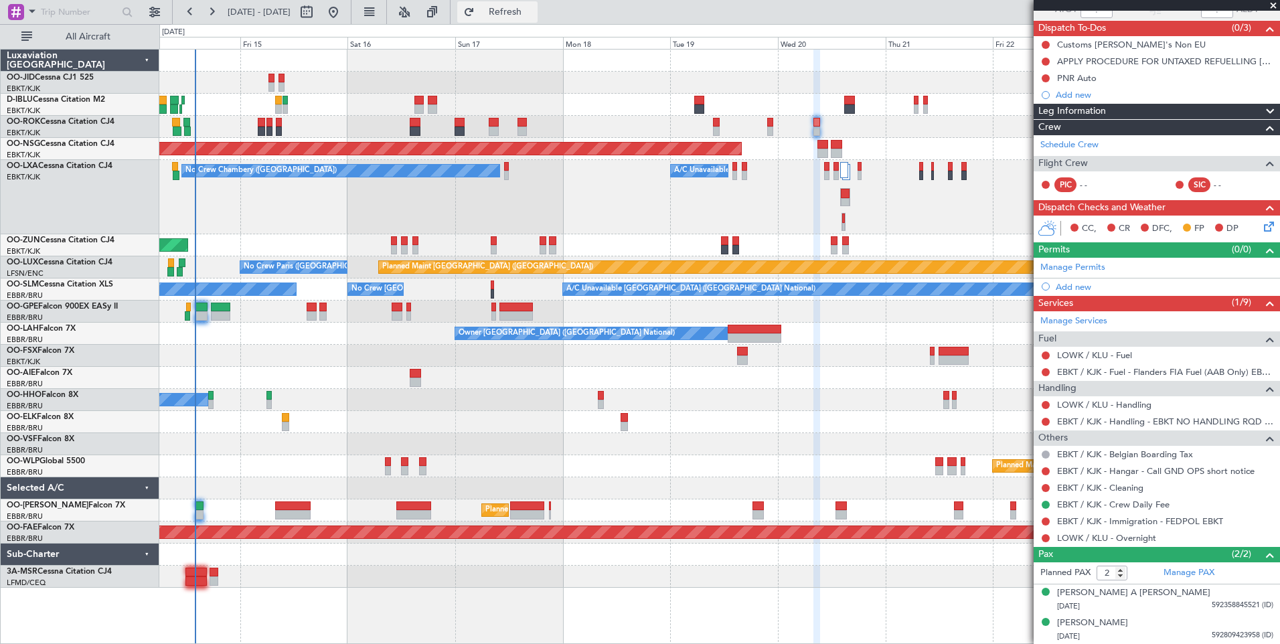
click at [518, 20] on button "Refresh" at bounding box center [497, 11] width 80 height 21
click at [1079, 142] on link "Schedule Crew" at bounding box center [1069, 145] width 58 height 13
